Goal: Information Seeking & Learning: Learn about a topic

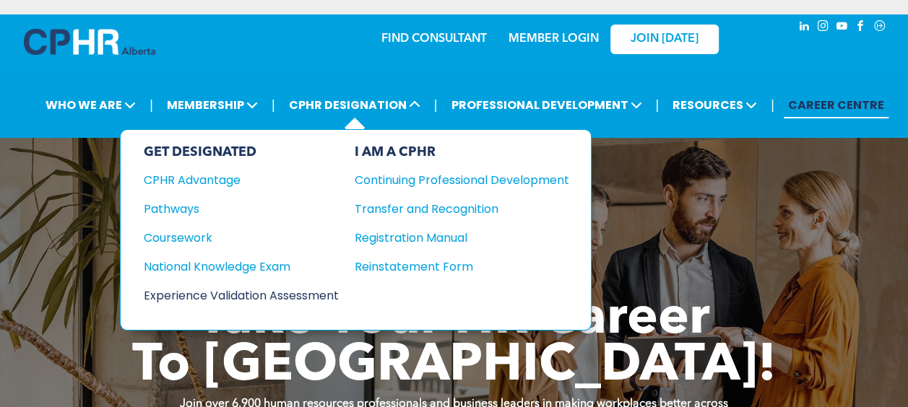
click at [299, 287] on div "Experience Validation Assessment" at bounding box center [231, 296] width 175 height 18
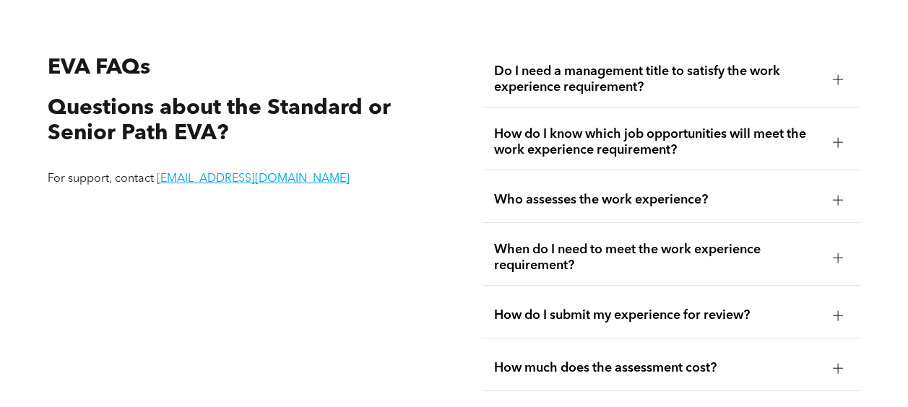
scroll to position [2283, 0]
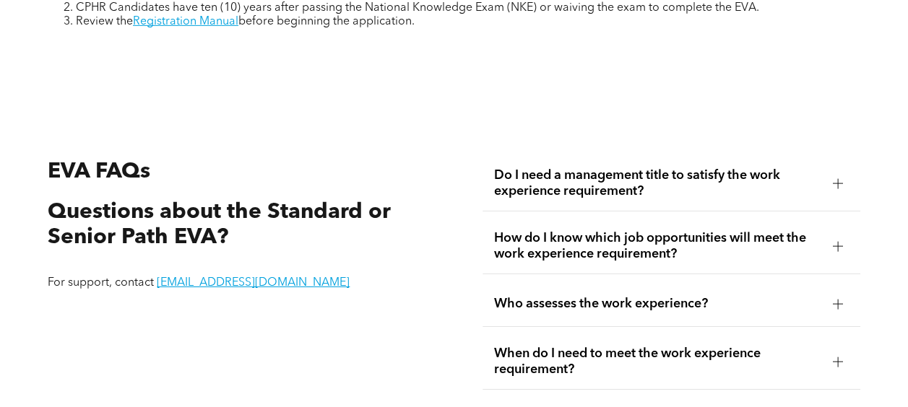
click at [609, 181] on span "Do I need a management title to satisfy the work experience requirement?" at bounding box center [657, 184] width 327 height 32
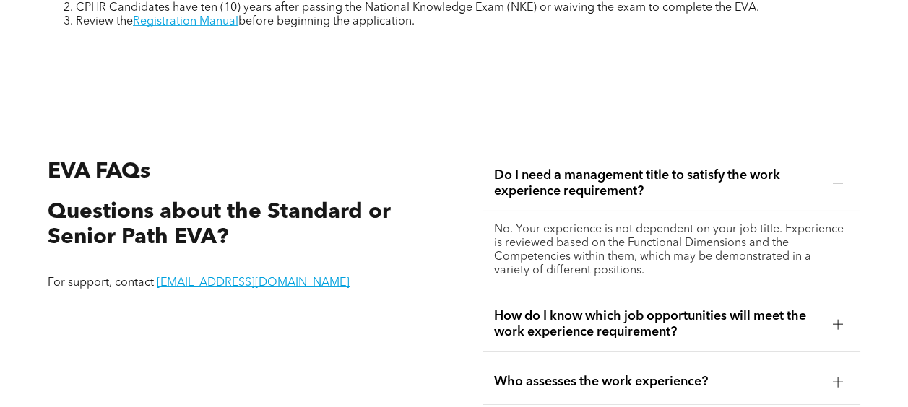
drag, startPoint x: 609, startPoint y: 181, endPoint x: 570, endPoint y: 181, distance: 39.7
click at [570, 181] on span "Do I need a management title to satisfy the work experience requirement?" at bounding box center [657, 184] width 327 height 32
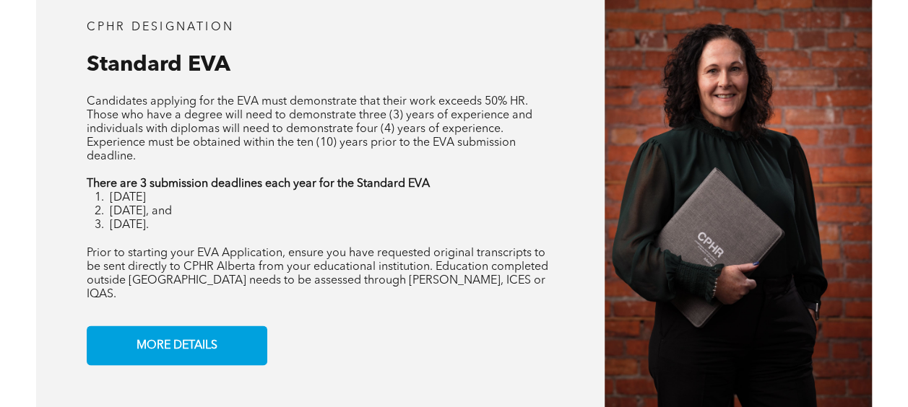
scroll to position [1127, 0]
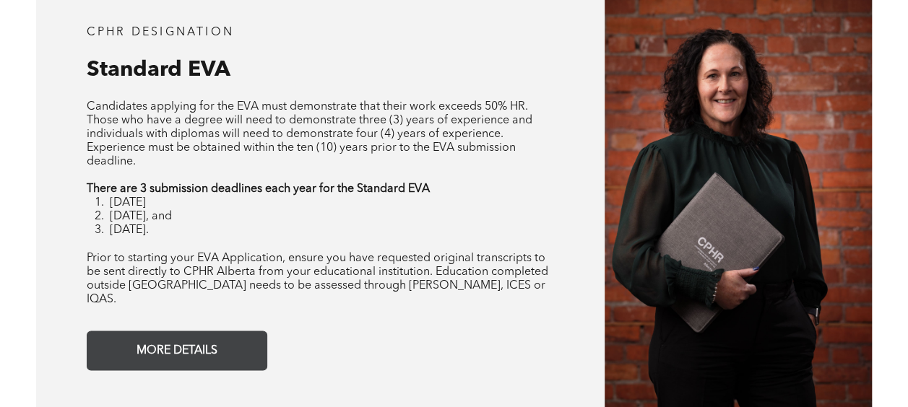
click at [176, 336] on span "MORE DETAILS" at bounding box center [176, 350] width 91 height 28
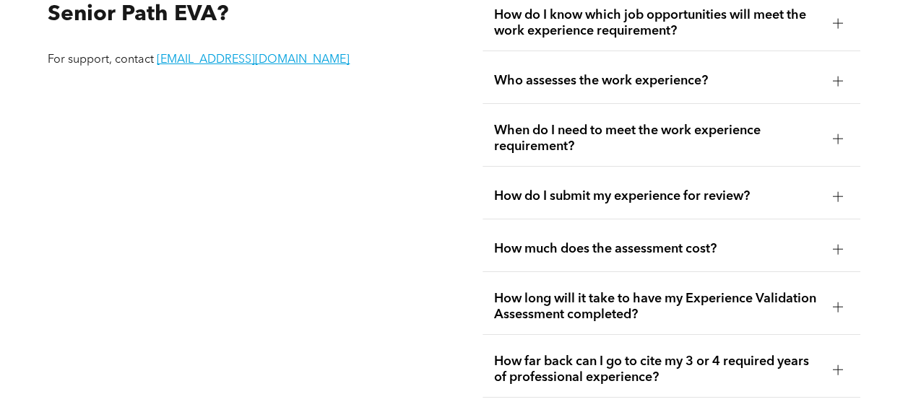
scroll to position [2578, 0]
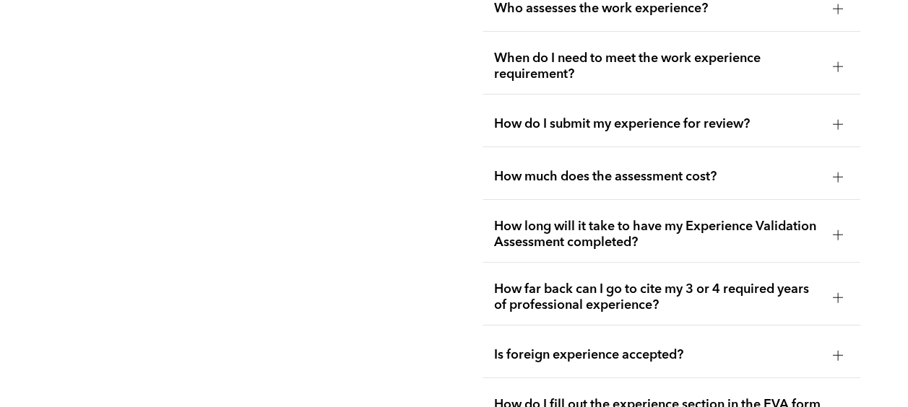
click at [595, 172] on span "How much does the assessment cost?" at bounding box center [657, 177] width 327 height 16
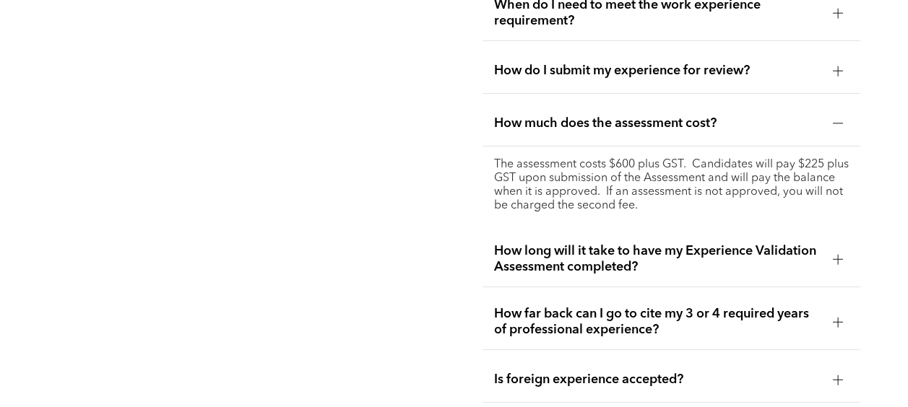
scroll to position [2650, 0]
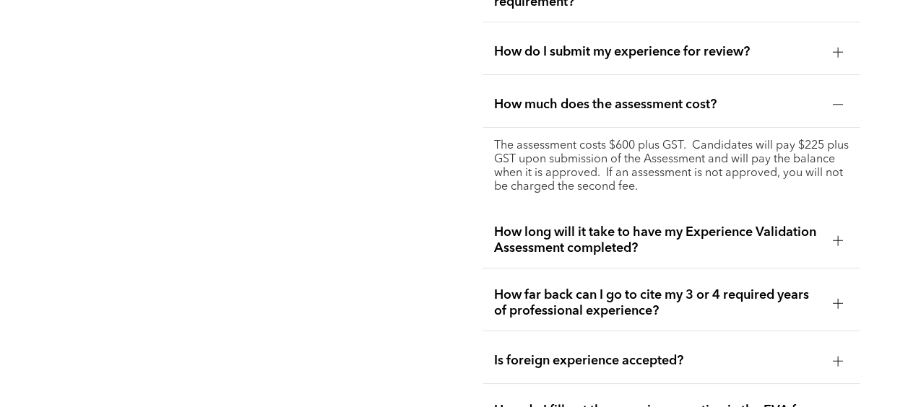
click at [593, 233] on span "How long will it take to have my Experience Validation Assessment completed?" at bounding box center [657, 241] width 327 height 32
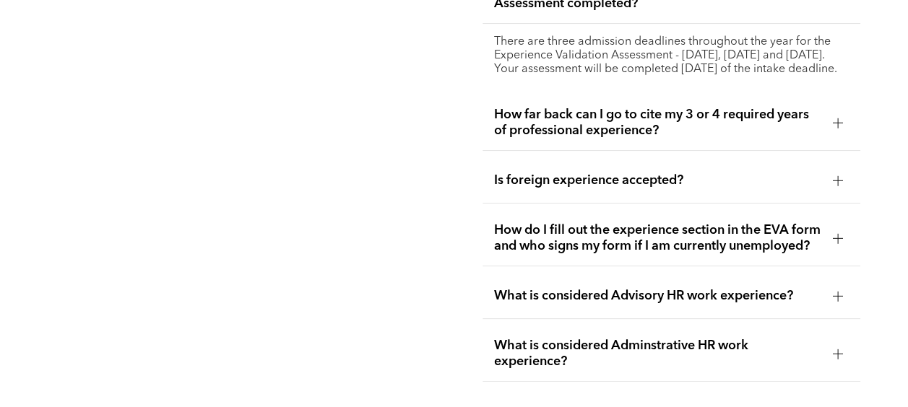
scroll to position [2867, 0]
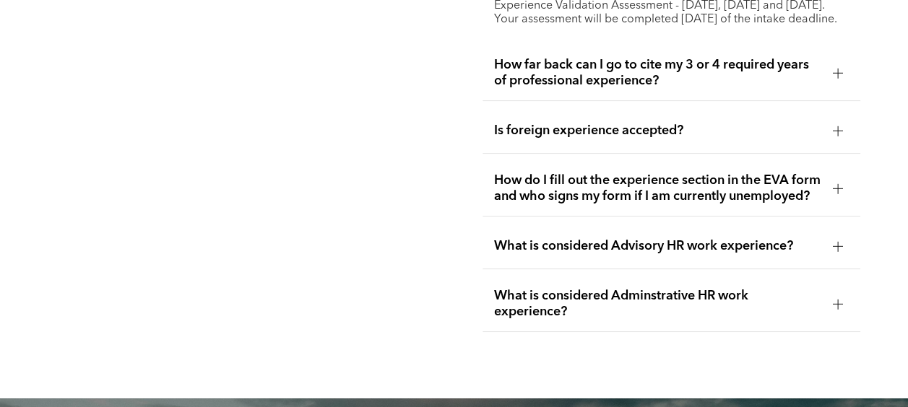
click at [767, 59] on div "How far back can I go to cite my 3 or 4 required years of professional experien…" at bounding box center [671, 73] width 378 height 56
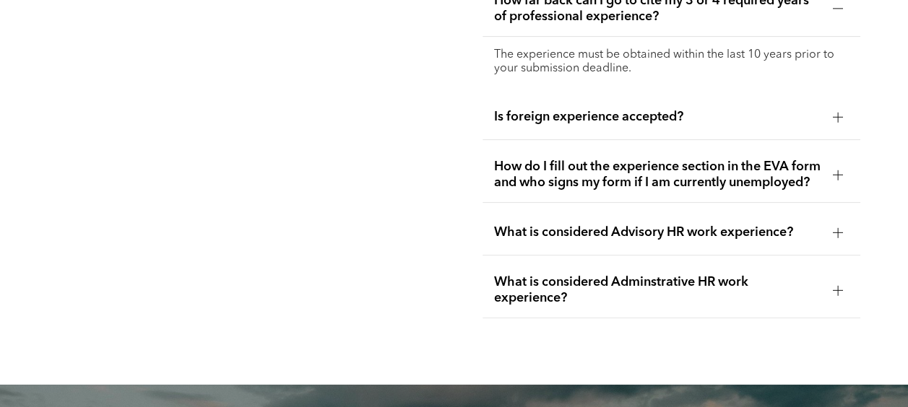
click at [737, 191] on span "How do I fill out the experience section in the EVA form and who signs my form …" at bounding box center [657, 175] width 327 height 32
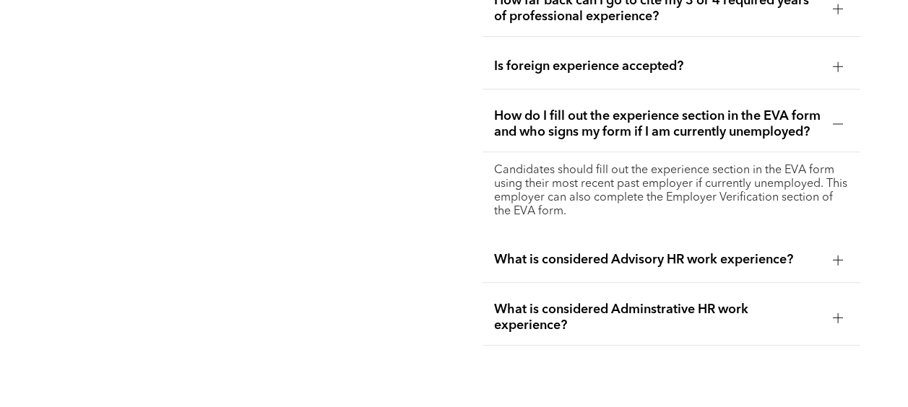
click at [665, 282] on div "What is considered Advisory HR work experience?" at bounding box center [671, 260] width 378 height 45
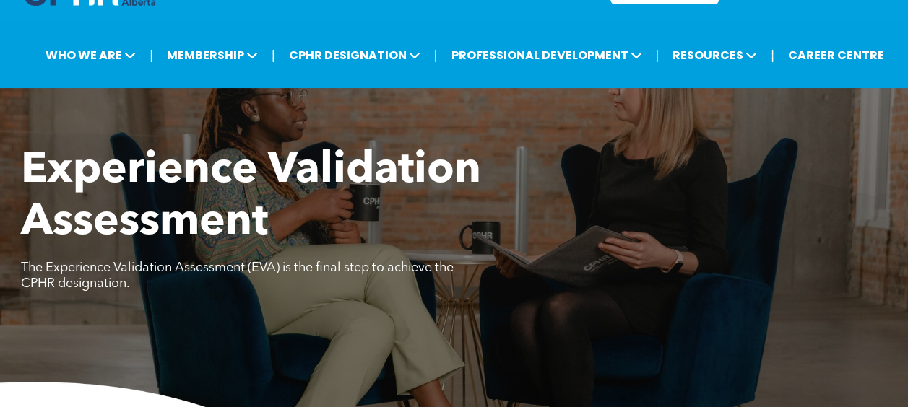
scroll to position [0, 0]
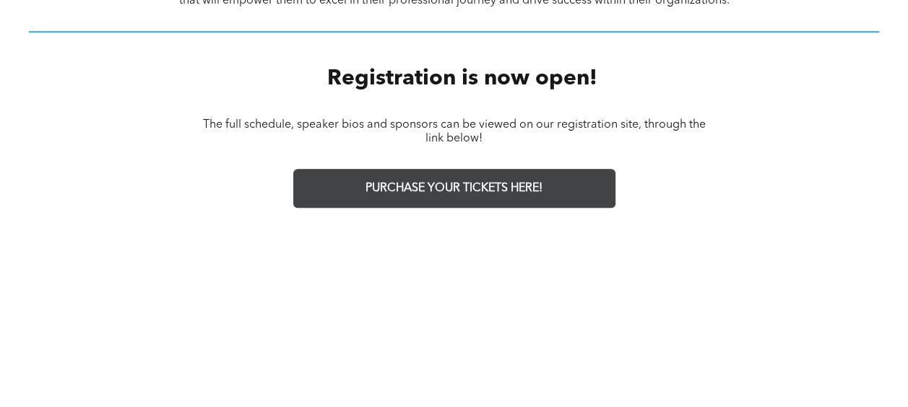
scroll to position [650, 0]
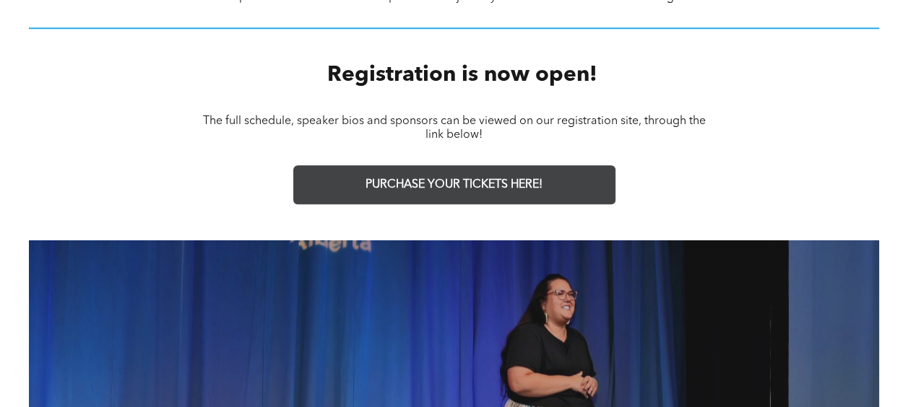
click at [473, 185] on span "PURCHASE YOUR TICKETS HERE!" at bounding box center [453, 185] width 177 height 14
